Goal: Check status: Check status

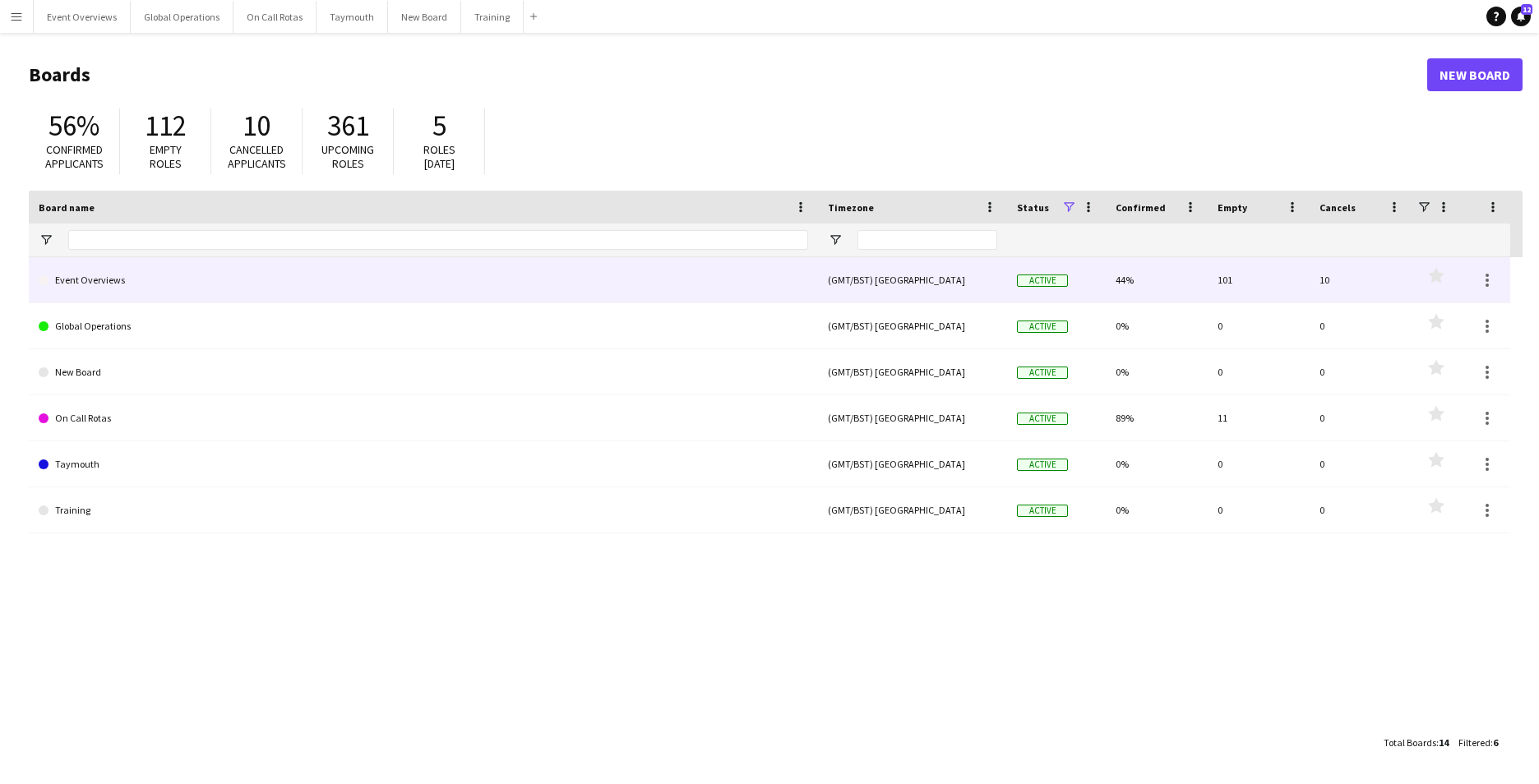
click at [124, 282] on link "Event Overviews" at bounding box center [423, 280] width 770 height 46
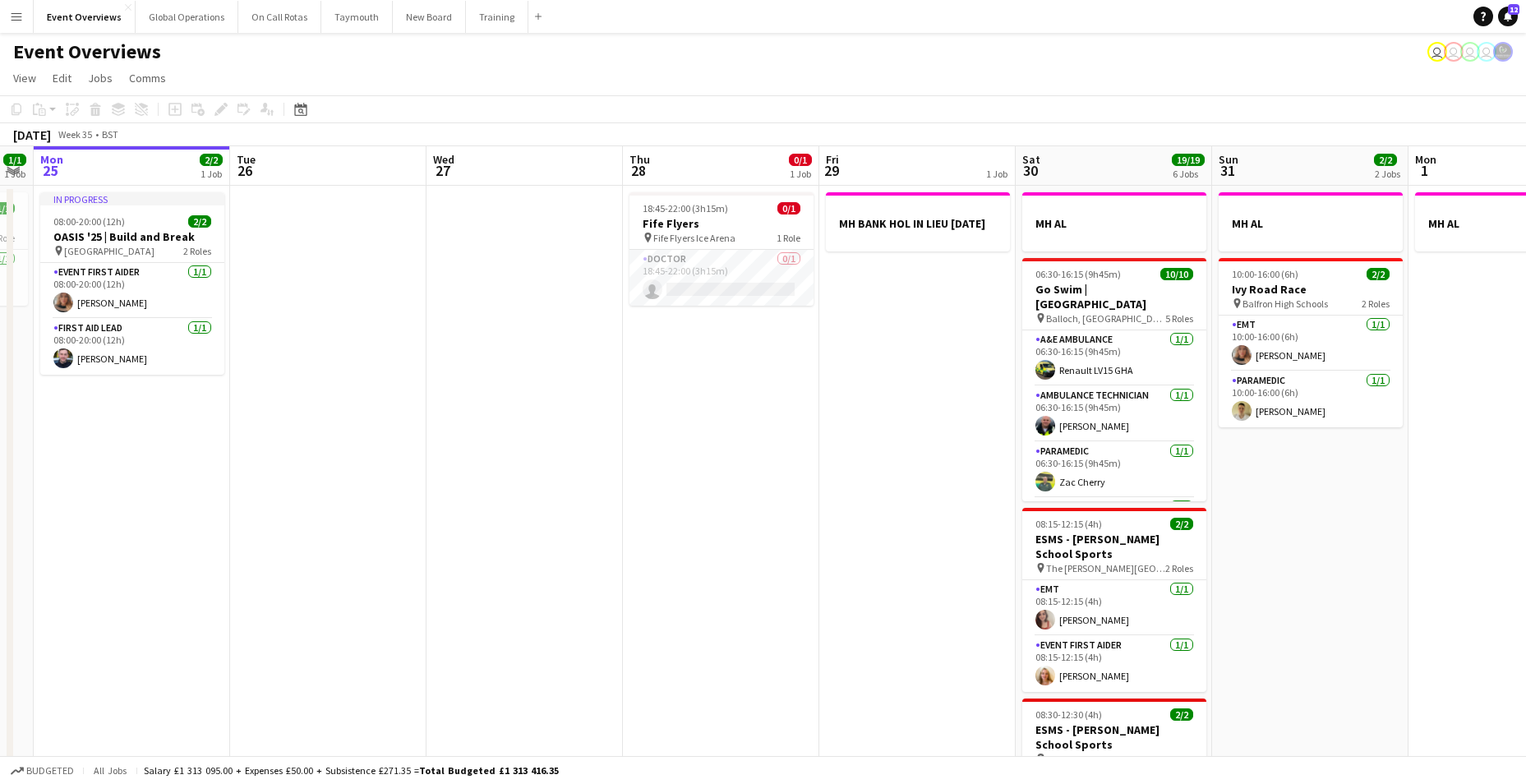
scroll to position [0, 507]
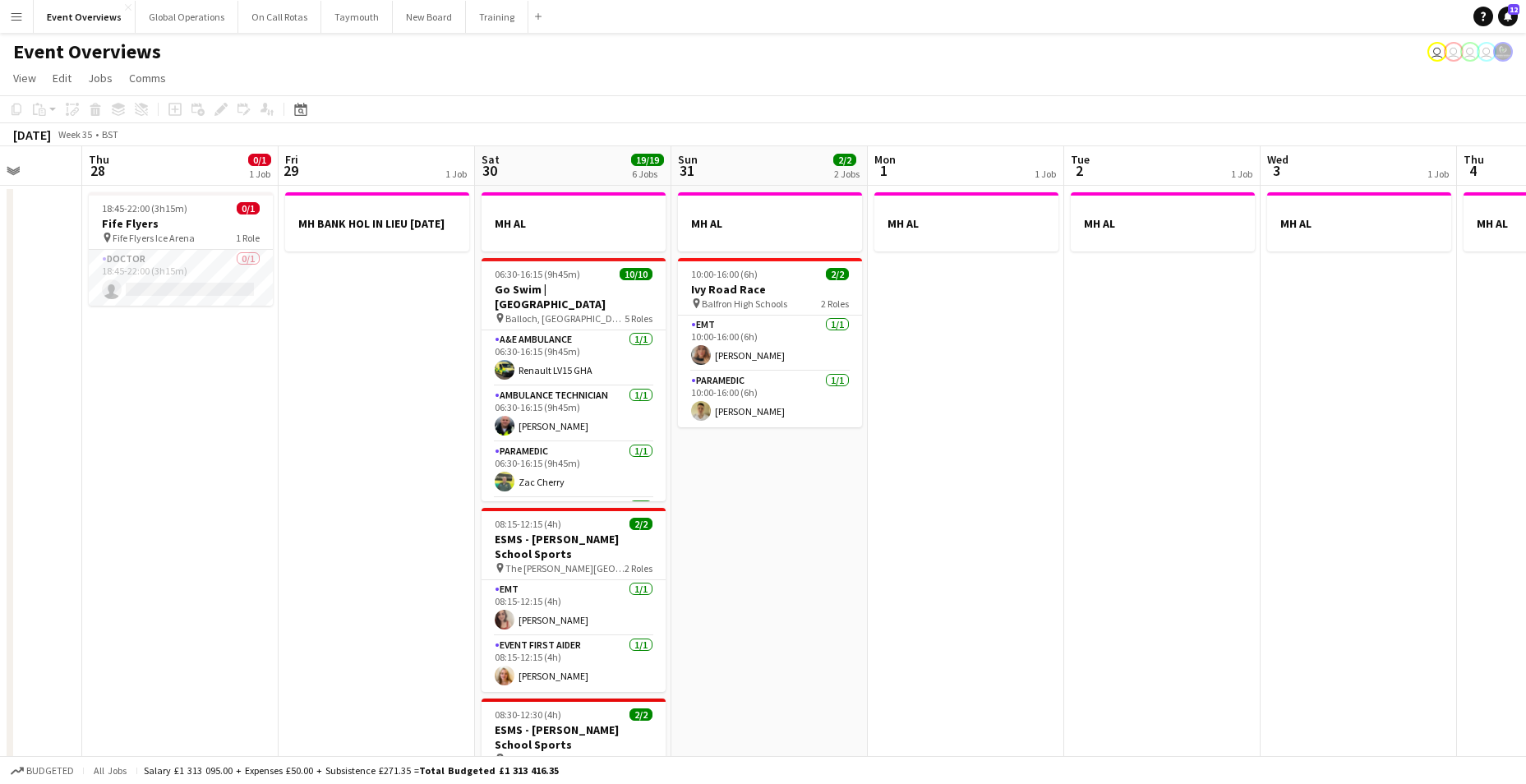
drag, startPoint x: 1033, startPoint y: 667, endPoint x: 329, endPoint y: 632, distance: 704.9
click at [329, 632] on app-calendar-viewport "Mon 25 2/2 1 Job Tue 26 Wed 27 Thu 28 0/1 1 Job Fri 29 1 Job Sat 30 19/19 6 Job…" at bounding box center [763, 773] width 1526 height 1254
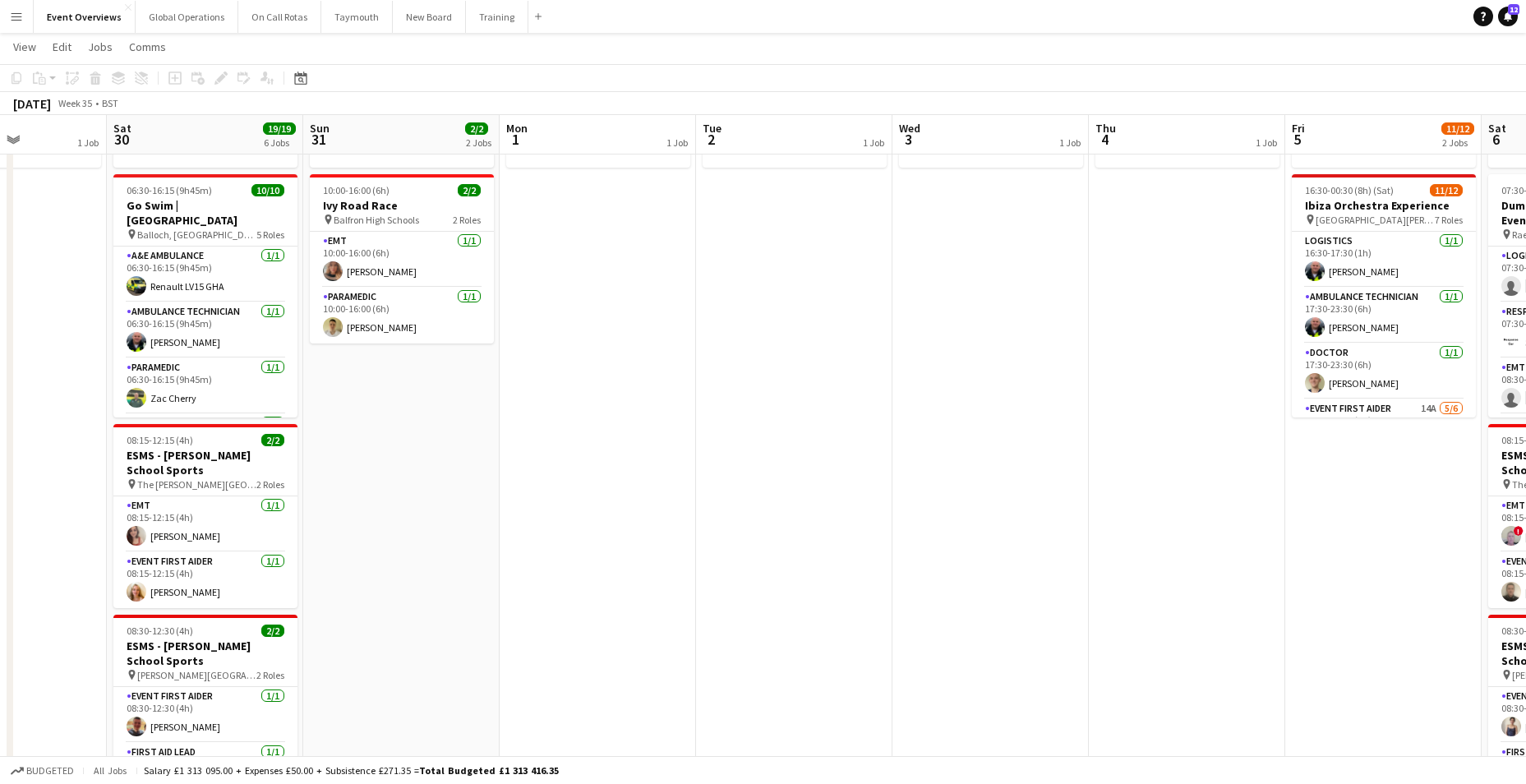
drag, startPoint x: 1076, startPoint y: 567, endPoint x: 314, endPoint y: 536, distance: 762.6
click at [314, 536] on app-calendar-viewport "Wed 27 Thu 28 0/1 1 Job Fri 29 1 Job Sat 30 19/19 6 Jobs Sun 31 2/2 2 Jobs Mon …" at bounding box center [763, 649] width 1526 height 1335
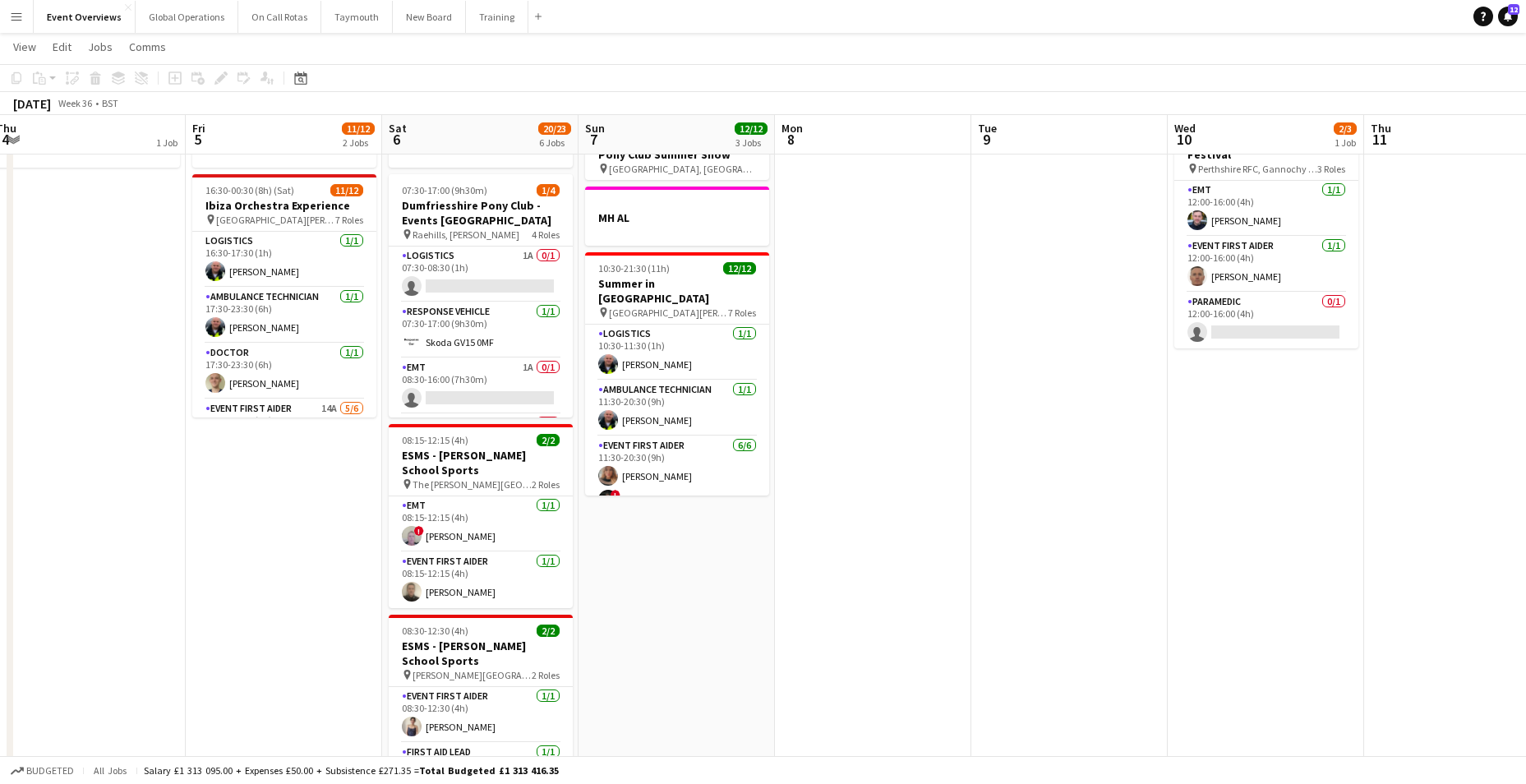
scroll to position [0, 506]
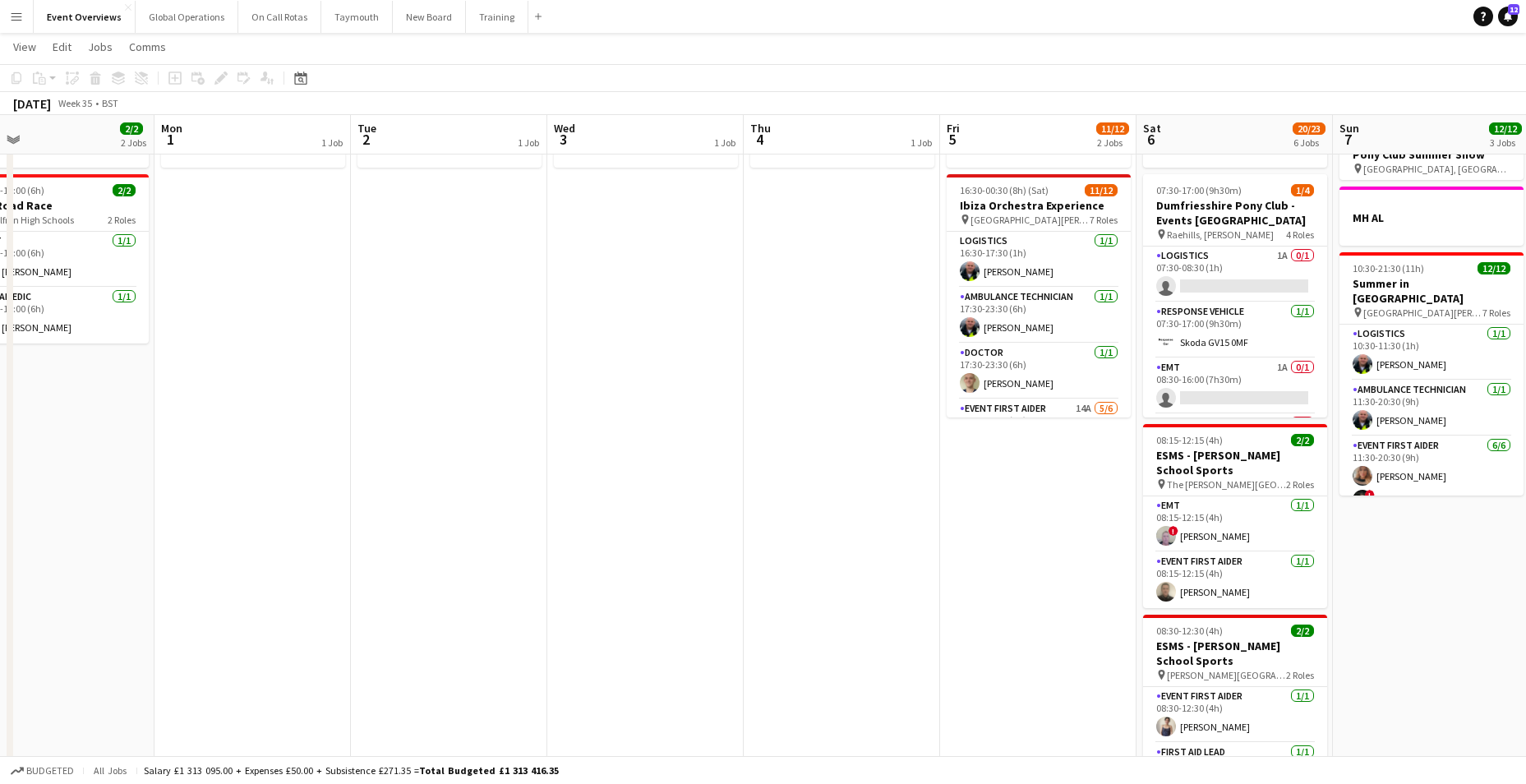
drag, startPoint x: 840, startPoint y: 566, endPoint x: 1059, endPoint y: 554, distance: 219.3
click at [1079, 554] on app-calendar-viewport "Fri 29 1 Job Sat 30 19/19 6 Jobs Sun 31 2/2 2 Jobs Mon 1 1 Job Tue 2 1 Job Wed …" at bounding box center [763, 649] width 1526 height 1335
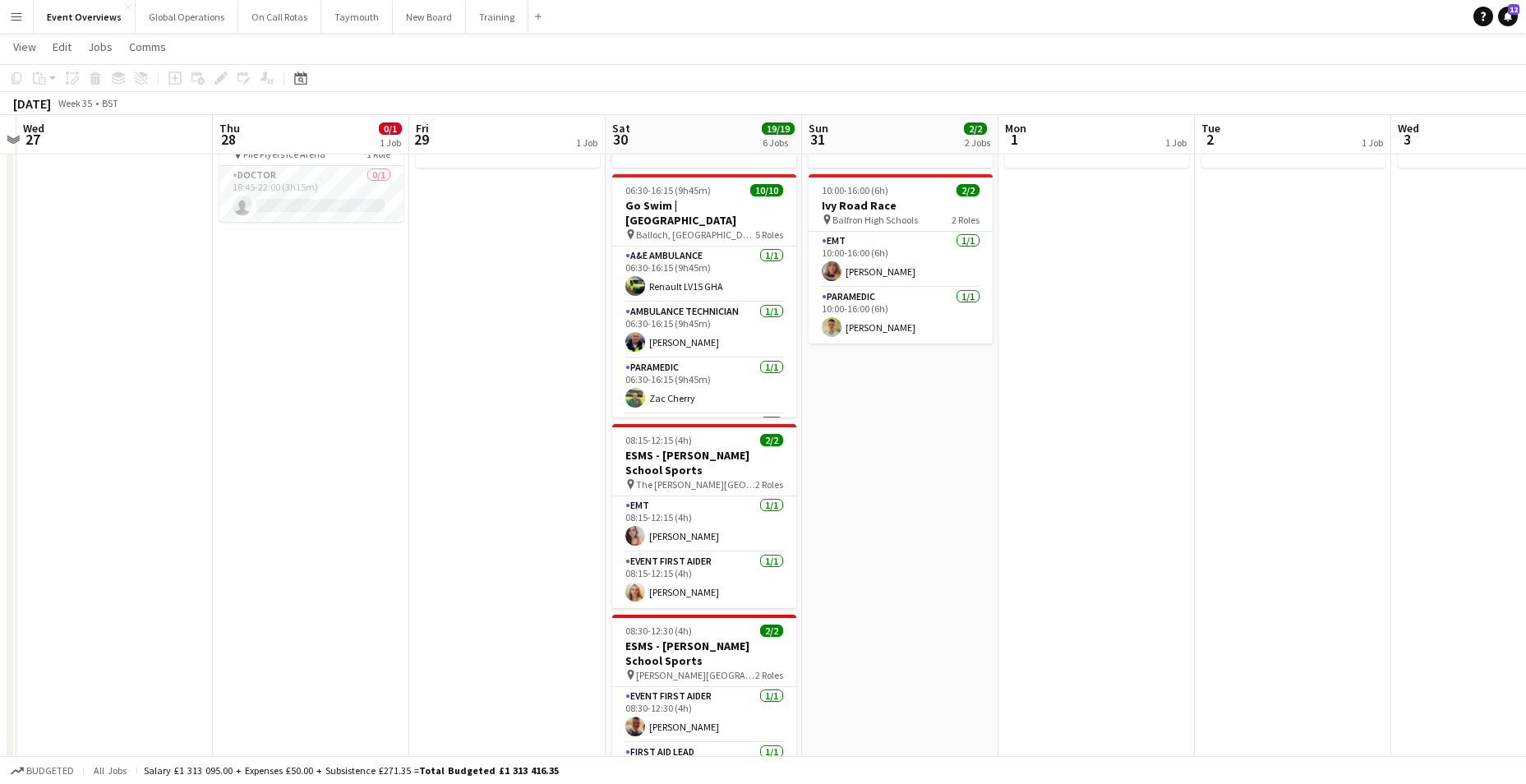
scroll to position [0, 422]
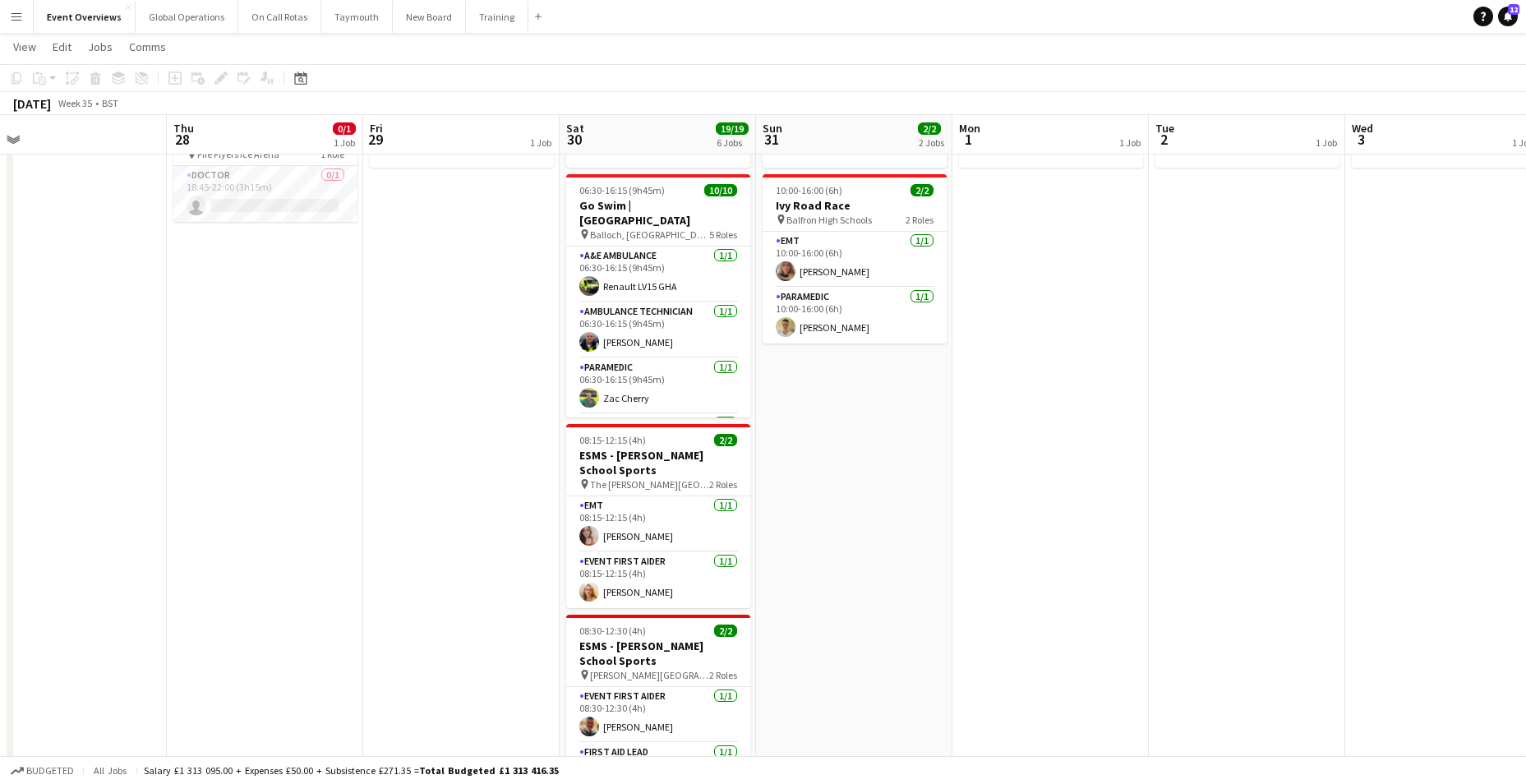
drag, startPoint x: 241, startPoint y: 547, endPoint x: 846, endPoint y: 551, distance: 605.0
click at [846, 551] on app-calendar-viewport "Mon 25 2/2 1 Job Tue 26 Wed 27 Thu 28 0/1 1 Job Fri 29 1 Job Sat 30 19/19 6 Job…" at bounding box center [763, 649] width 1526 height 1335
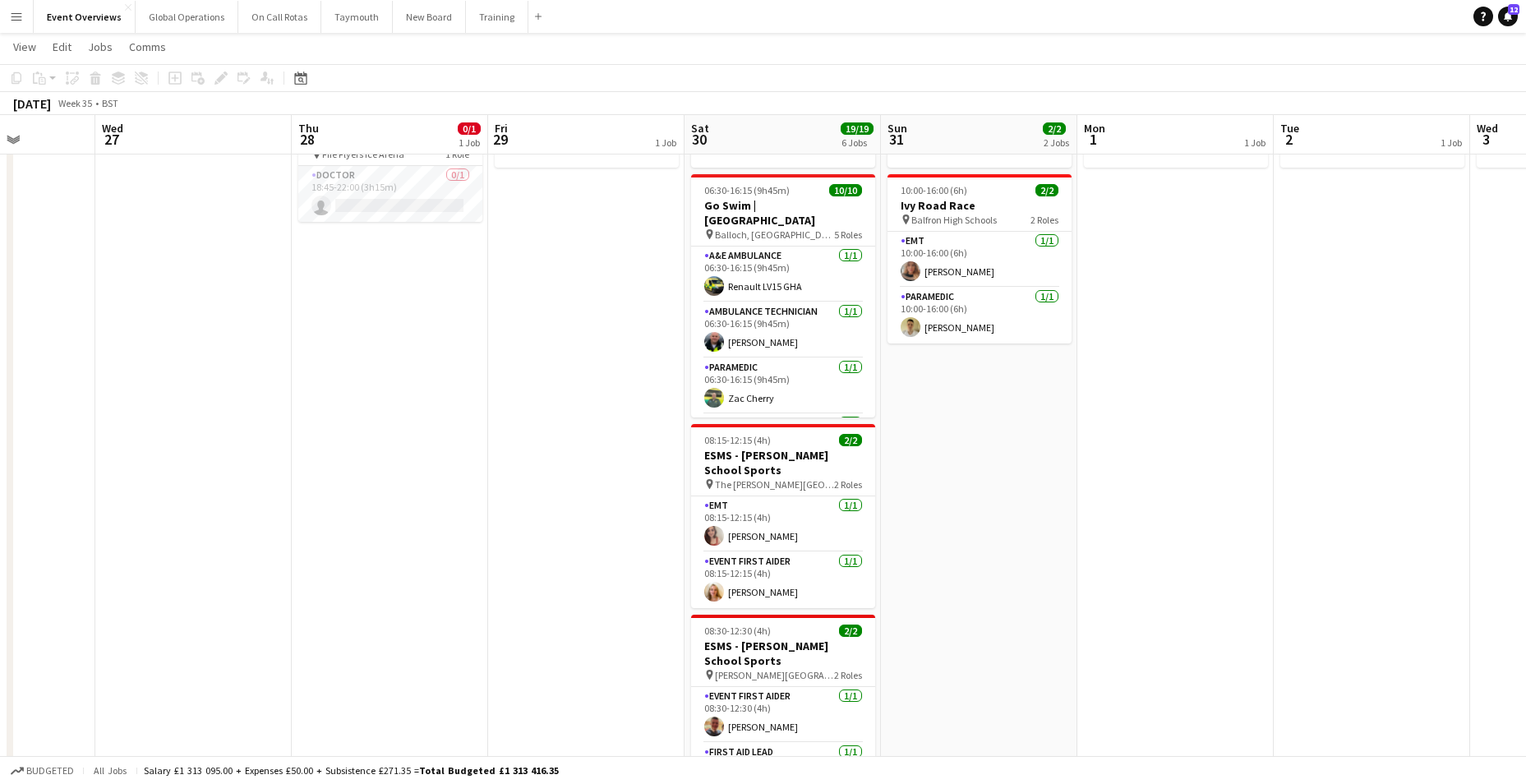
drag, startPoint x: 475, startPoint y: 499, endPoint x: 604, endPoint y: 518, distance: 130.4
click at [604, 518] on app-calendar-viewport "Sun 24 1/1 1 Job Mon 25 2/2 1 Job Tue 26 Wed 27 Thu 28 0/1 1 Job Fri 29 1 Job S…" at bounding box center [763, 649] width 1526 height 1335
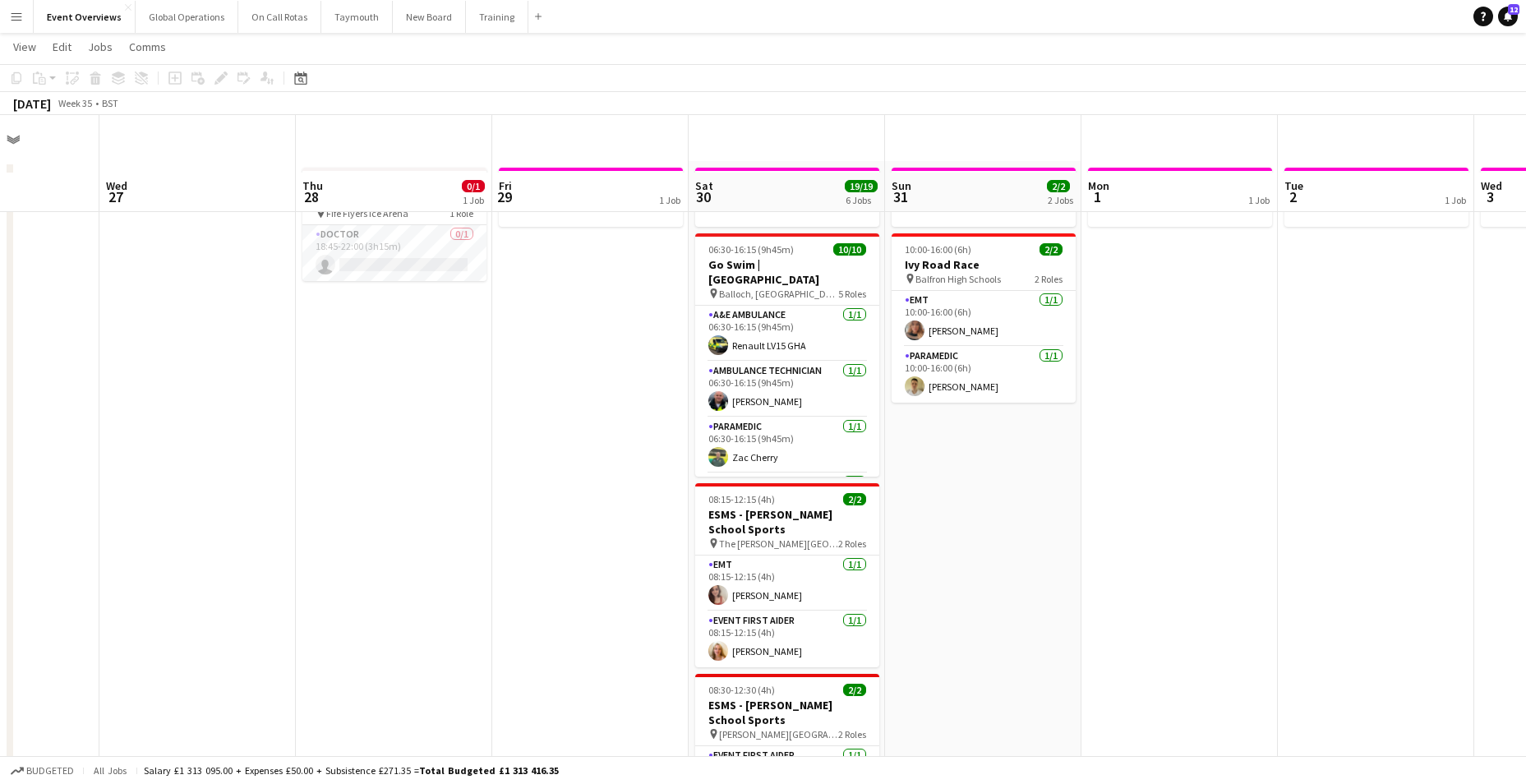
scroll to position [0, 0]
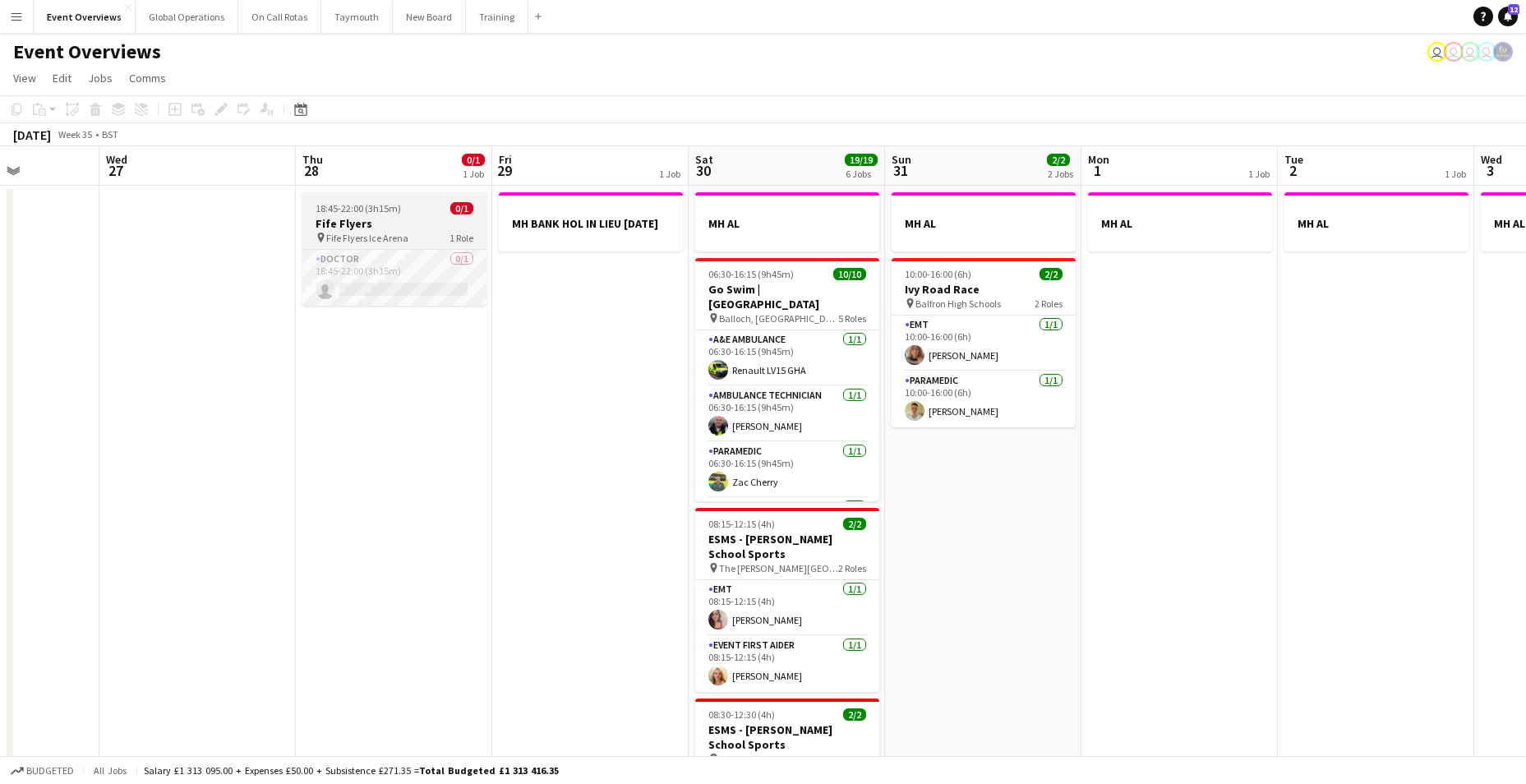
click at [362, 219] on h3 "Fife Flyers" at bounding box center [394, 223] width 184 height 15
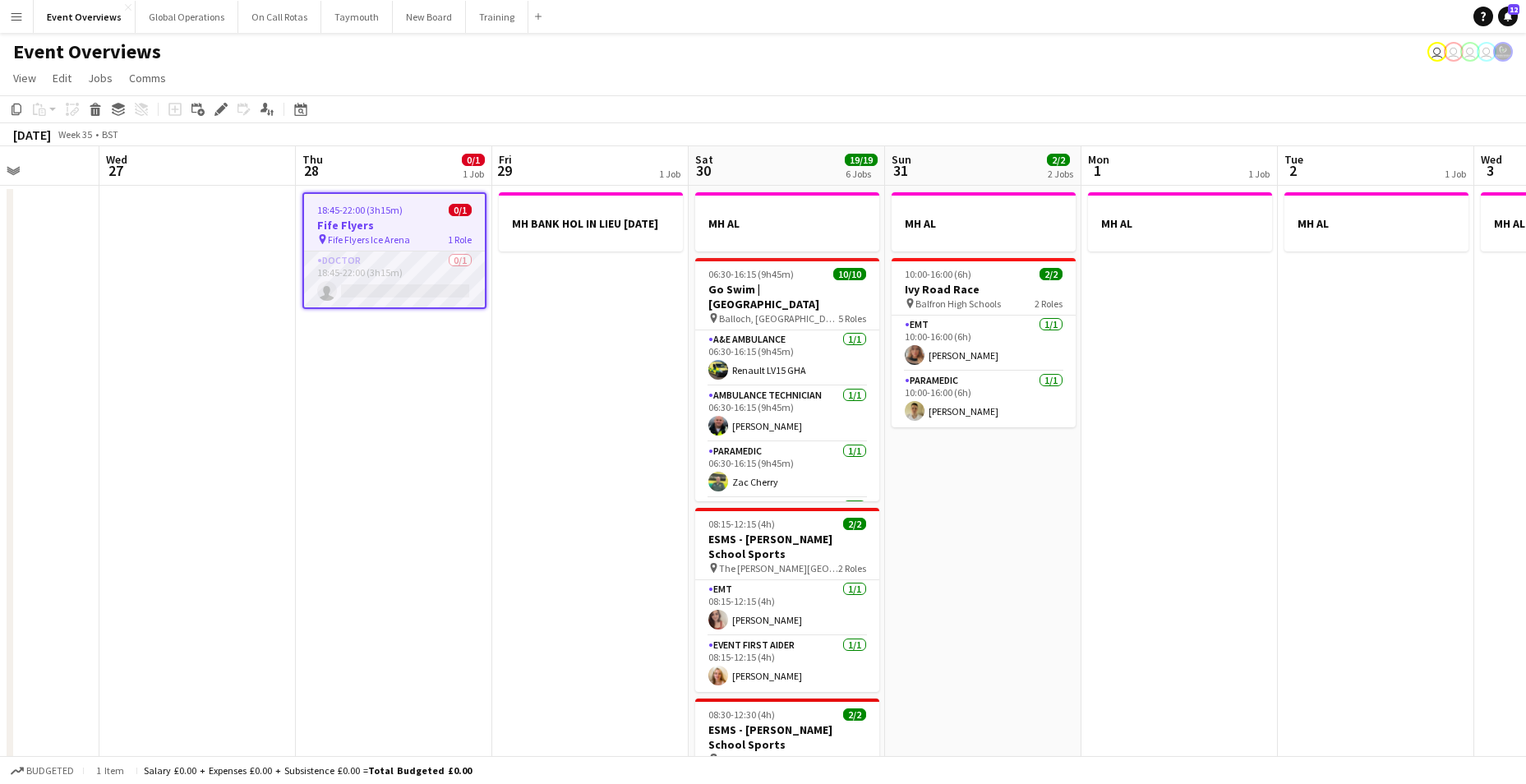
click at [346, 252] on app-card-role "Doctor 0/1 18:45-22:00 (3h15m) single-neutral-actions" at bounding box center [394, 279] width 180 height 56
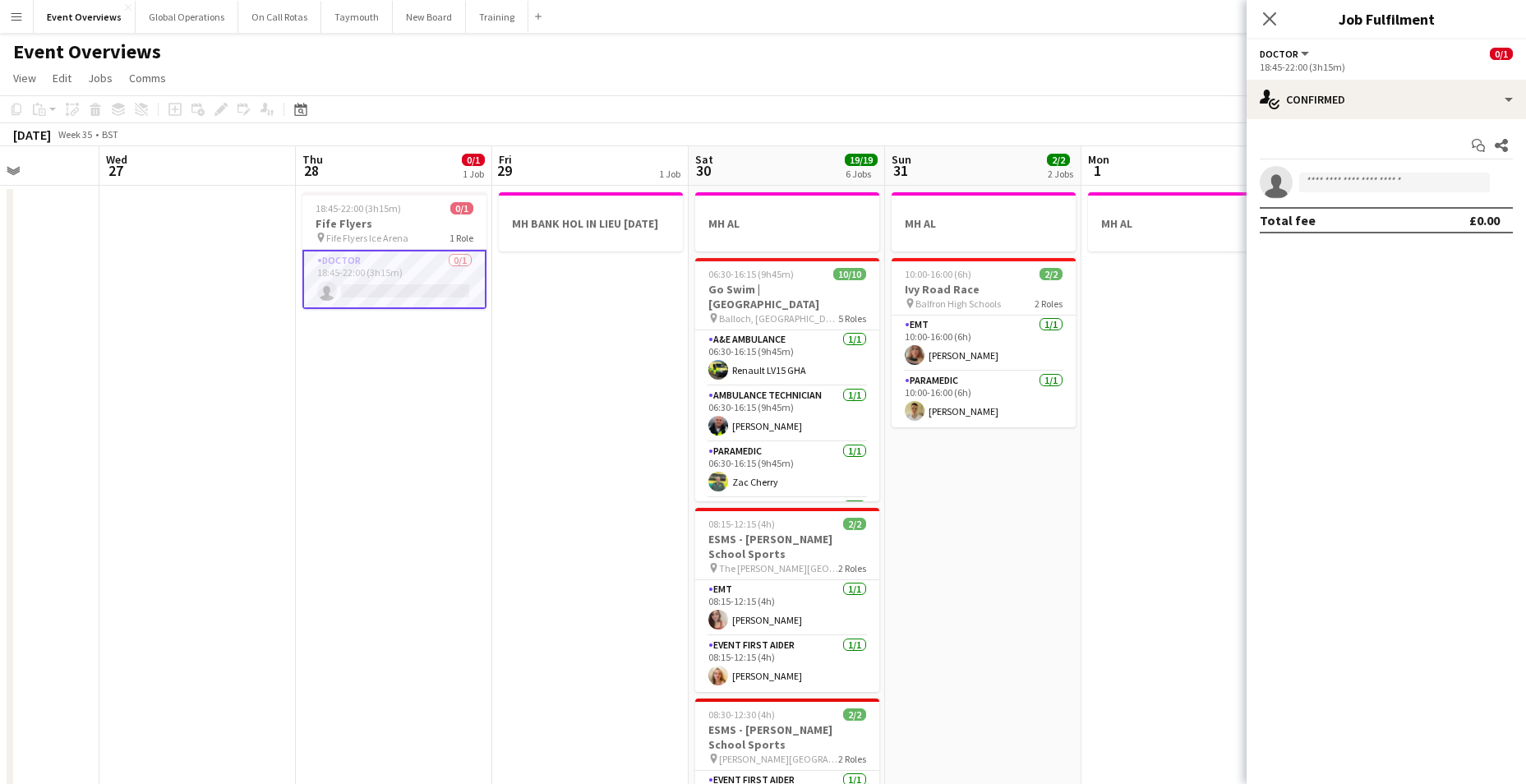
click at [1303, 53] on button "Doctor" at bounding box center [1285, 53] width 52 height 12
click at [1054, 377] on app-card-role "Paramedic [DATE] 10:00-16:00 (6h) [PERSON_NAME]" at bounding box center [984, 399] width 184 height 56
